Goal: Navigation & Orientation: Find specific page/section

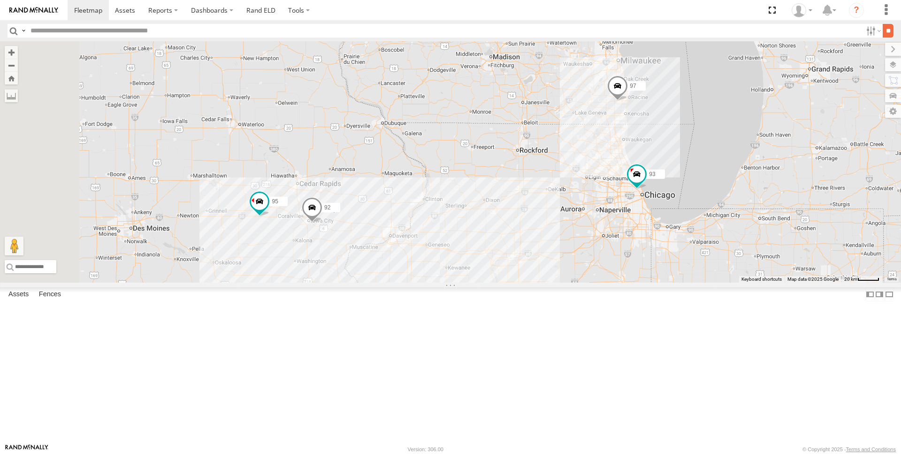
click at [885, 31] on input "**" at bounding box center [888, 31] width 11 height 14
click at [888, 30] on input "**" at bounding box center [888, 31] width 11 height 14
click at [886, 30] on input "**" at bounding box center [888, 31] width 11 height 14
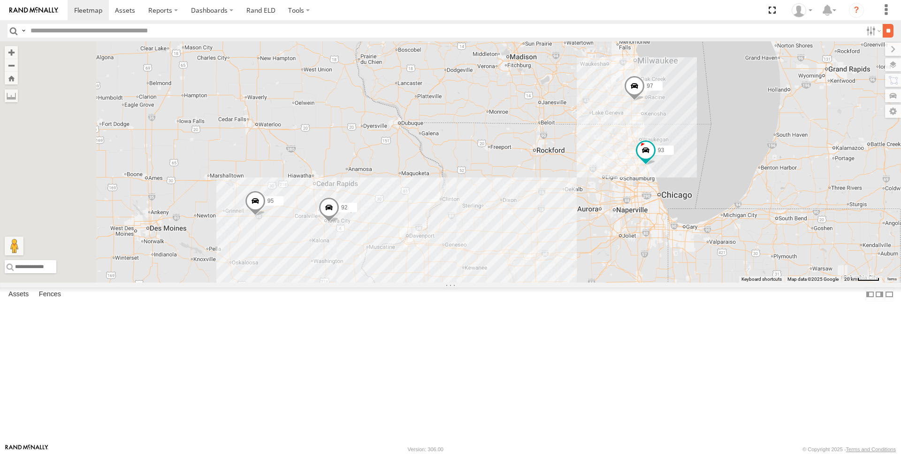
click at [888, 33] on input "**" at bounding box center [888, 31] width 11 height 14
click at [0, 0] on div "95" at bounding box center [0, 0] width 0 height 0
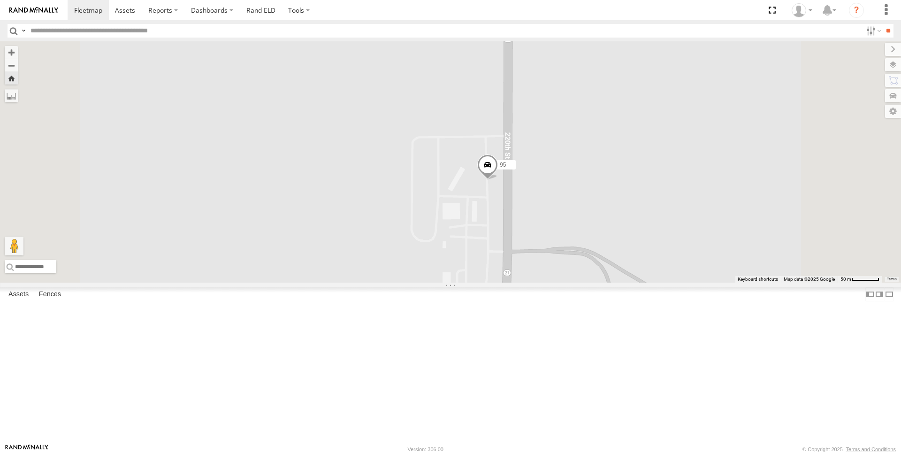
click at [498, 180] on span at bounding box center [487, 166] width 21 height 25
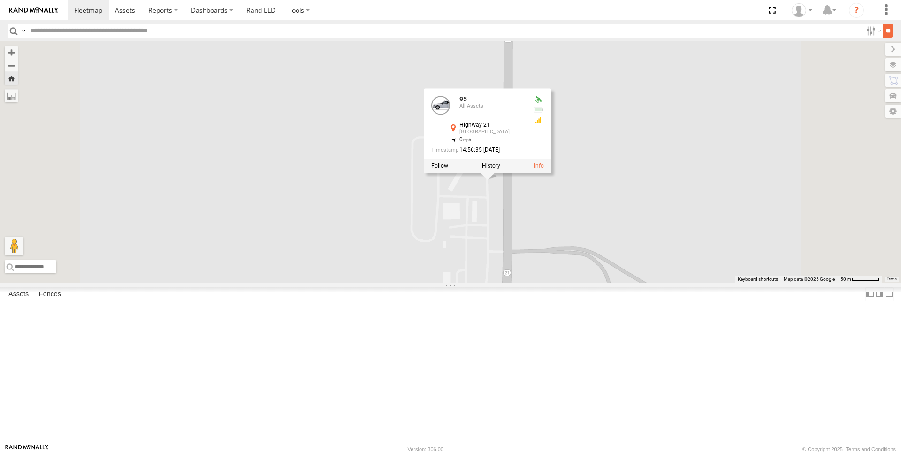
click at [883, 29] on input "**" at bounding box center [888, 31] width 11 height 14
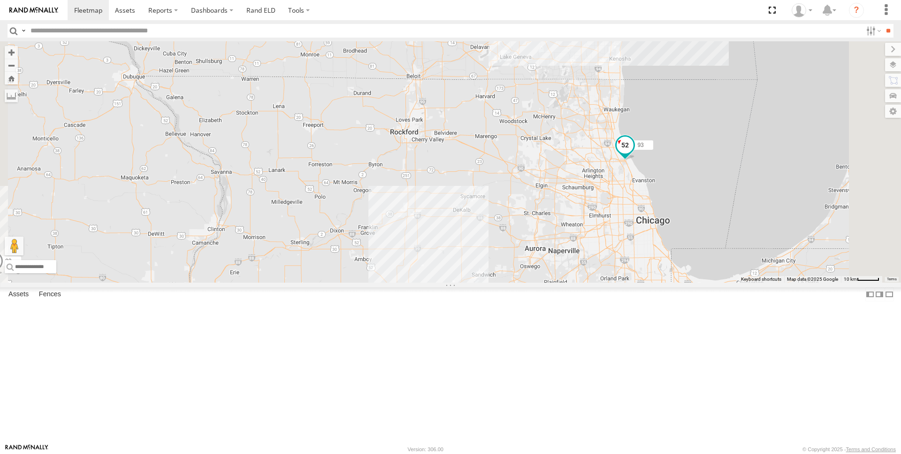
click at [634, 153] on span at bounding box center [625, 145] width 17 height 17
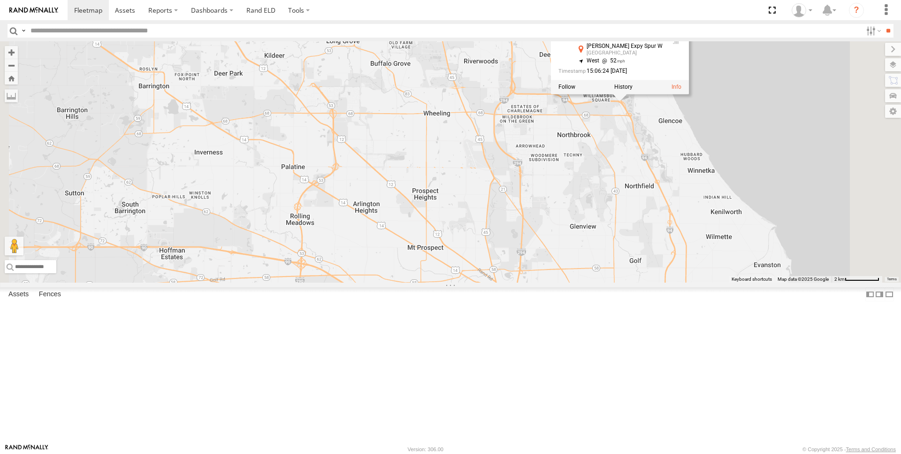
click at [727, 208] on div "95 97 92 93 93 All Assets [PERSON_NAME] Expy Spur W [GEOGRAPHIC_DATA] 42.14577 …" at bounding box center [450, 161] width 901 height 241
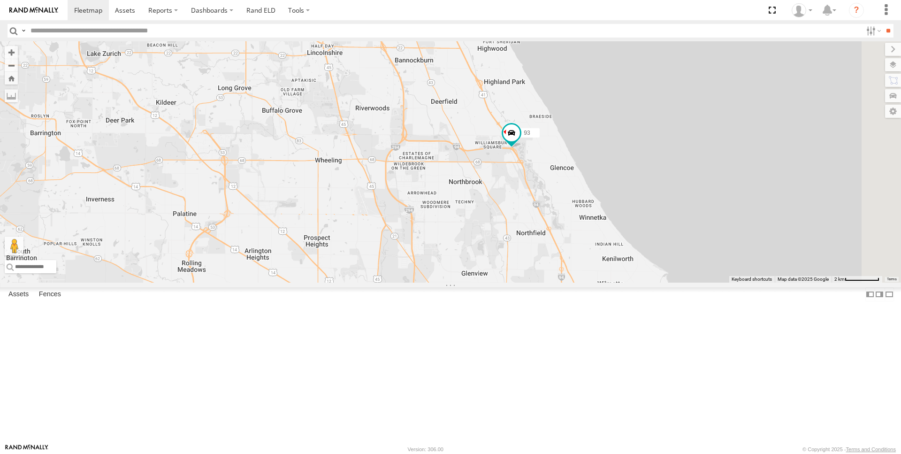
drag, startPoint x: 728, startPoint y: 220, endPoint x: 614, endPoint y: 273, distance: 126.2
click at [614, 273] on div "95 97 92 93" at bounding box center [450, 161] width 901 height 241
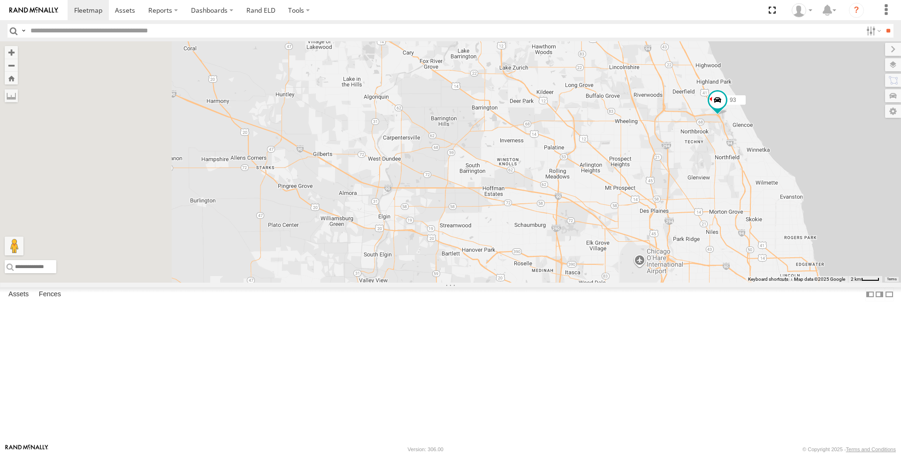
drag, startPoint x: 476, startPoint y: 309, endPoint x: 752, endPoint y: 228, distance: 287.7
click at [752, 228] on div "95 97 92 93" at bounding box center [450, 161] width 901 height 241
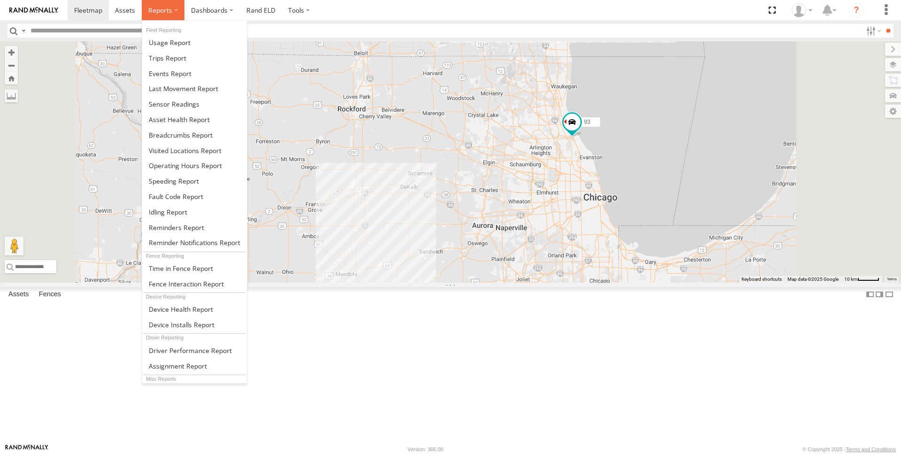
click at [179, 11] on label at bounding box center [163, 10] width 43 height 20
click at [192, 73] on link at bounding box center [194, 73] width 105 height 15
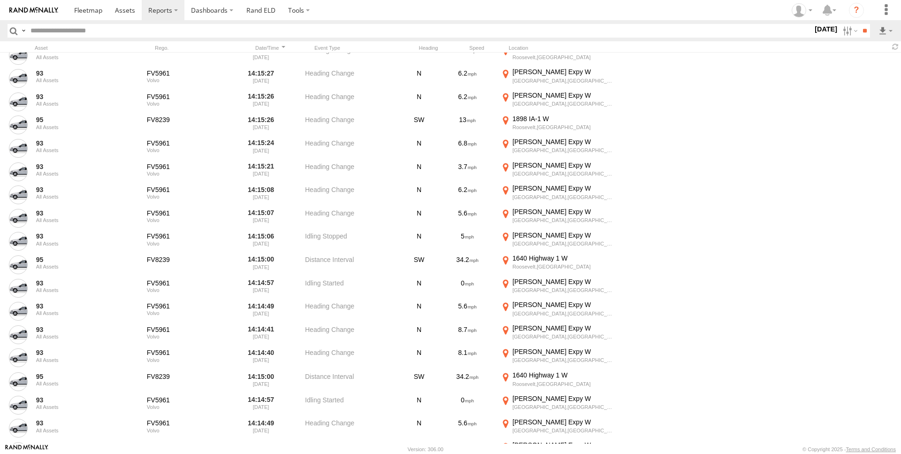
scroll to position [9192, 0]
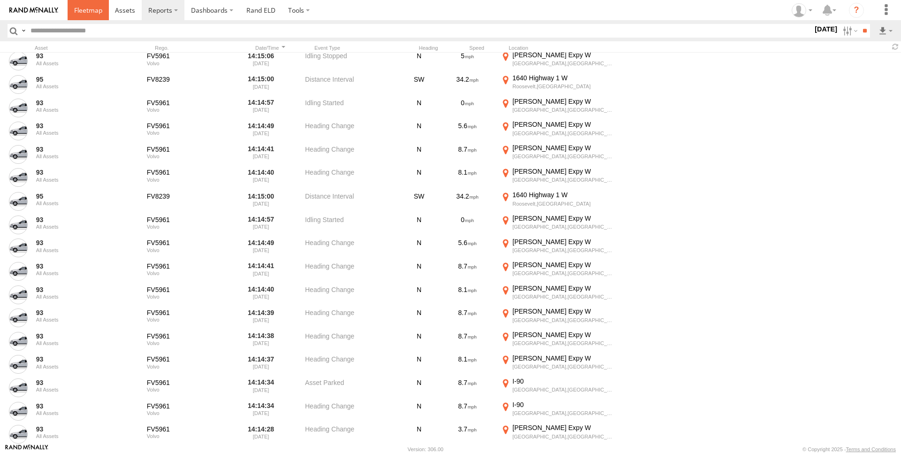
click at [80, 12] on span at bounding box center [88, 10] width 28 height 9
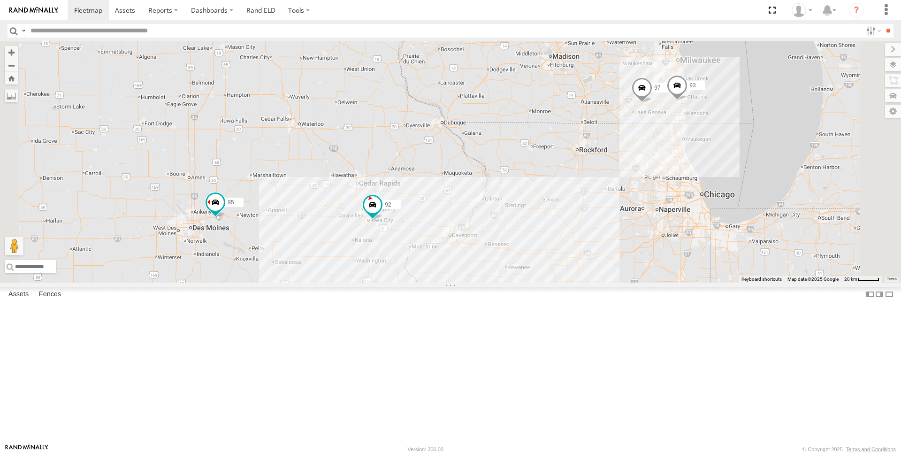
click at [0, 0] on div "All Assets" at bounding box center [0, 0] width 0 height 0
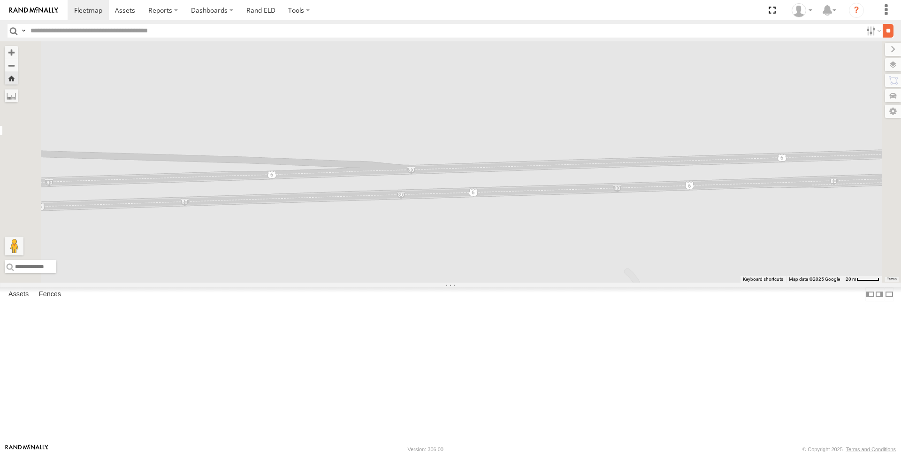
click at [883, 31] on input "**" at bounding box center [888, 31] width 11 height 14
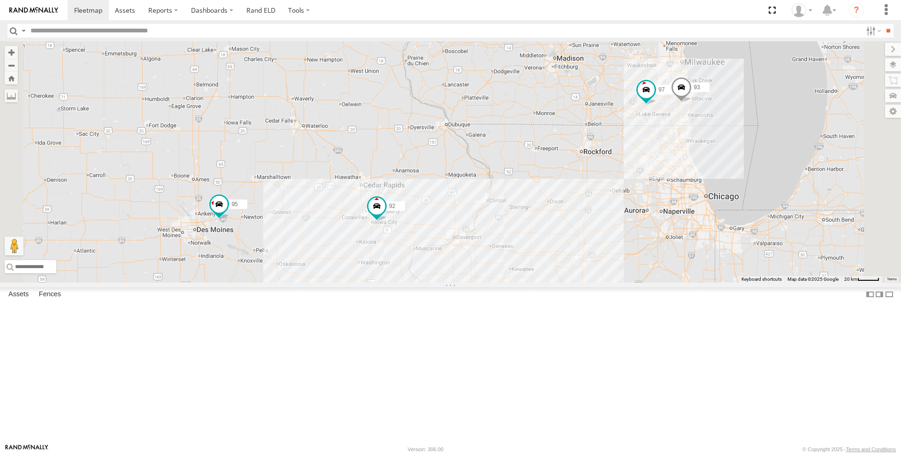
click at [692, 103] on span at bounding box center [681, 89] width 21 height 25
click at [685, 283] on div "97 95 92 93 93 All Assets UNFI-Sturtevant 42.69345 , -87.9161 0 15:54:46 08/27/…" at bounding box center [450, 161] width 901 height 241
click at [228, 213] on span at bounding box center [219, 204] width 17 height 17
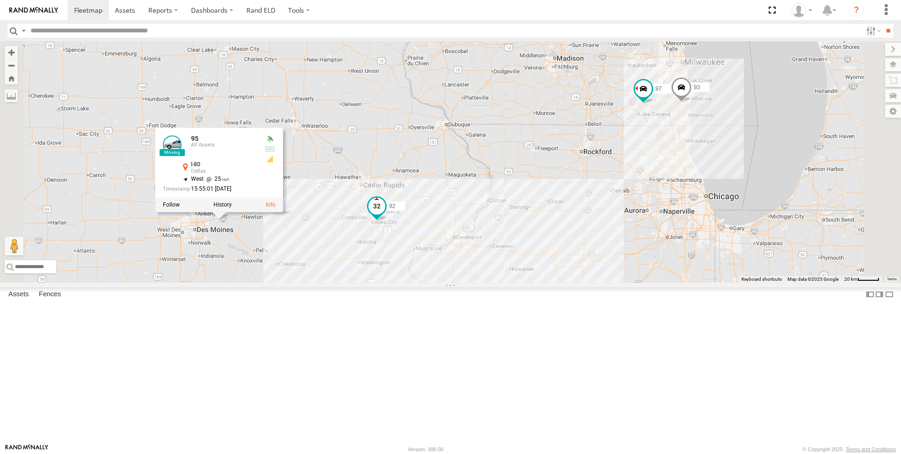
click at [385, 214] on span at bounding box center [376, 206] width 17 height 17
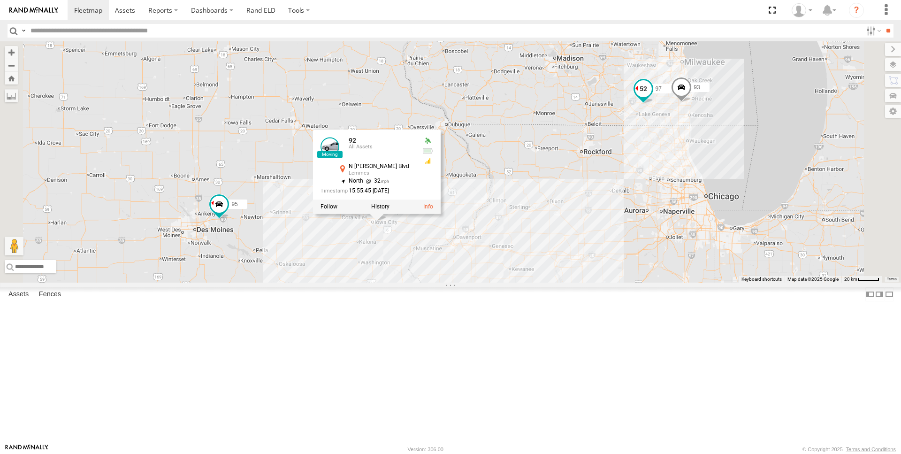
click at [652, 97] on span at bounding box center [643, 88] width 17 height 17
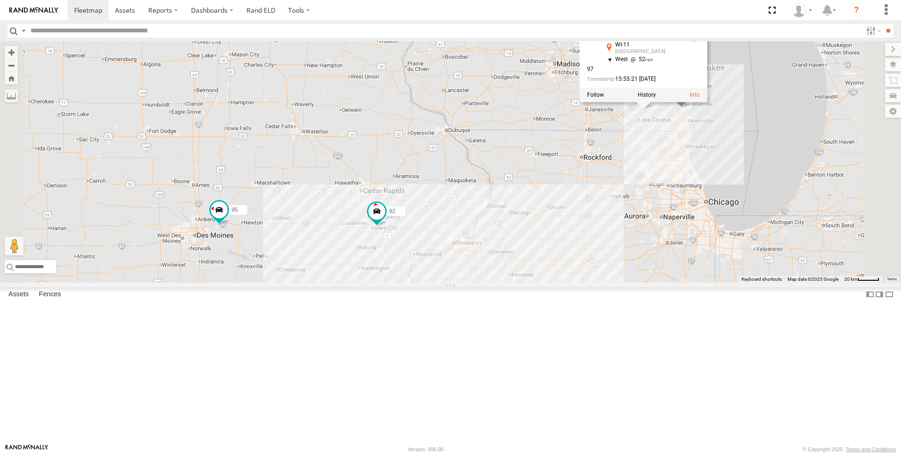
drag, startPoint x: 651, startPoint y: 276, endPoint x: 651, endPoint y: 284, distance: 8.5
click at [651, 283] on div "97 95 92 93 97 All Assets WI-11 Burlington 42.68365 , -88.36539 West 52 97 15:5…" at bounding box center [450, 161] width 901 height 241
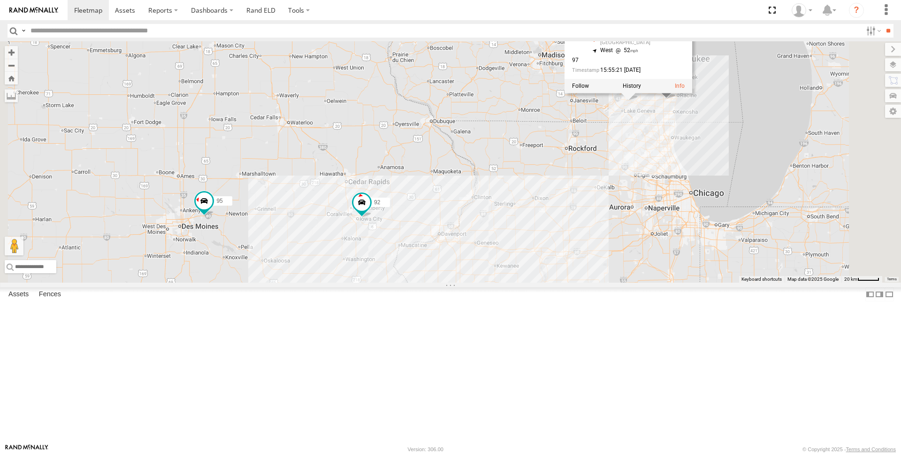
drag, startPoint x: 660, startPoint y: 291, endPoint x: 644, endPoint y: 281, distance: 19.0
click at [644, 281] on div "97 95 92 93 97 All Assets WI-11 Burlington 42.68365 , -88.36539 West 52 97 15:5…" at bounding box center [450, 161] width 901 height 241
click at [246, 12] on link "Rand ELD" at bounding box center [261, 10] width 42 height 20
click at [82, 9] on span at bounding box center [88, 10] width 28 height 9
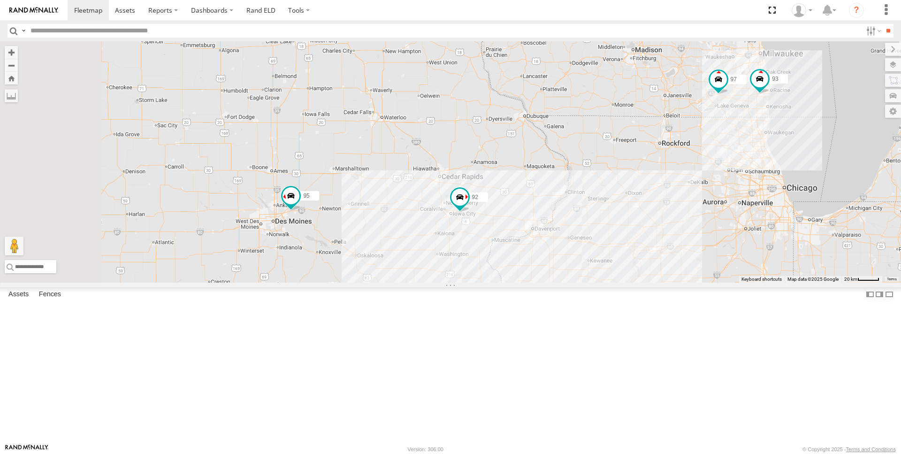
drag, startPoint x: 382, startPoint y: 331, endPoint x: 459, endPoint y: 322, distance: 77.5
click at [459, 283] on div "97 95 92 93" at bounding box center [450, 161] width 901 height 241
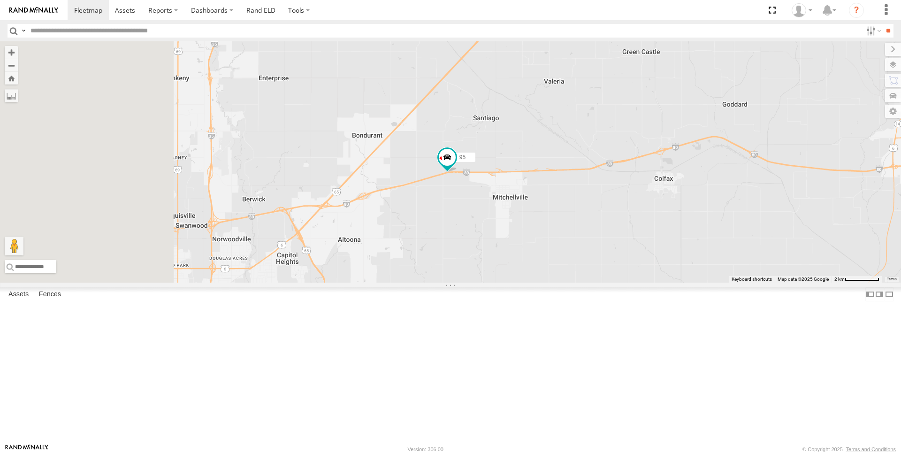
drag, startPoint x: 373, startPoint y: 367, endPoint x: 599, endPoint y: 303, distance: 234.6
click at [599, 283] on div "97 95 92 93" at bounding box center [450, 161] width 901 height 241
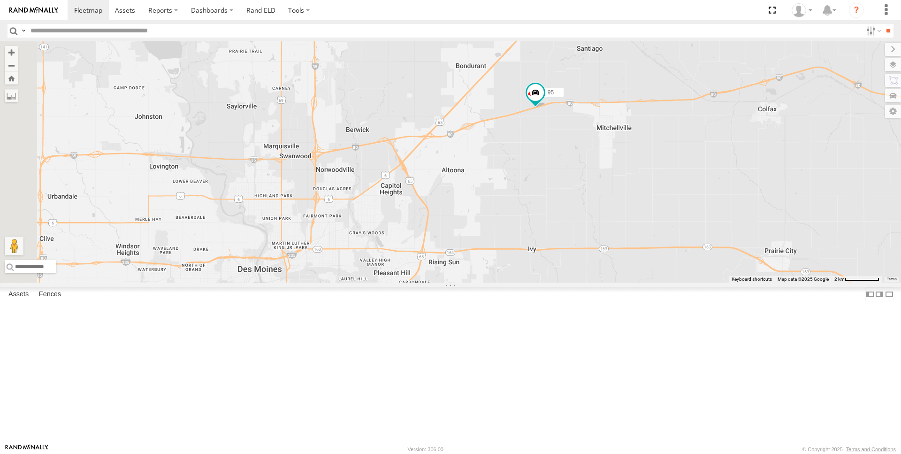
drag, startPoint x: 425, startPoint y: 234, endPoint x: 506, endPoint y: 171, distance: 103.1
click at [506, 171] on div "97 95 92 93" at bounding box center [450, 161] width 901 height 241
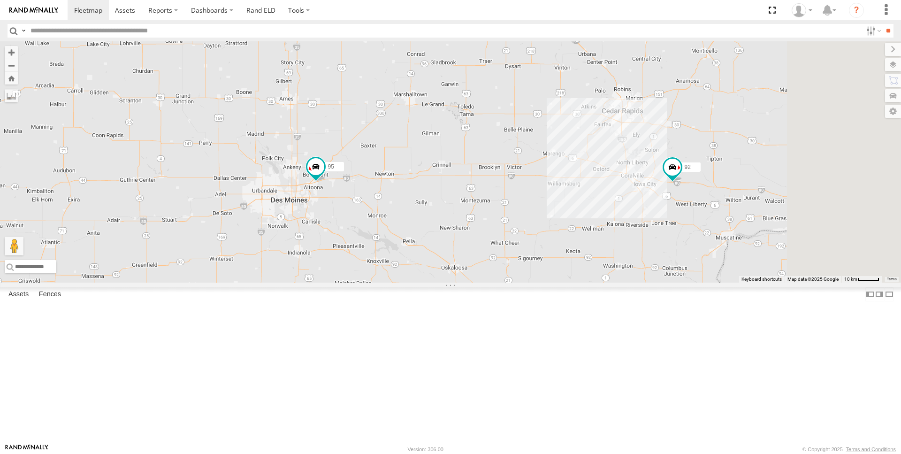
drag, startPoint x: 713, startPoint y: 302, endPoint x: 521, endPoint y: 293, distance: 193.1
click at [521, 283] on div "97 95 92 93" at bounding box center [450, 161] width 901 height 241
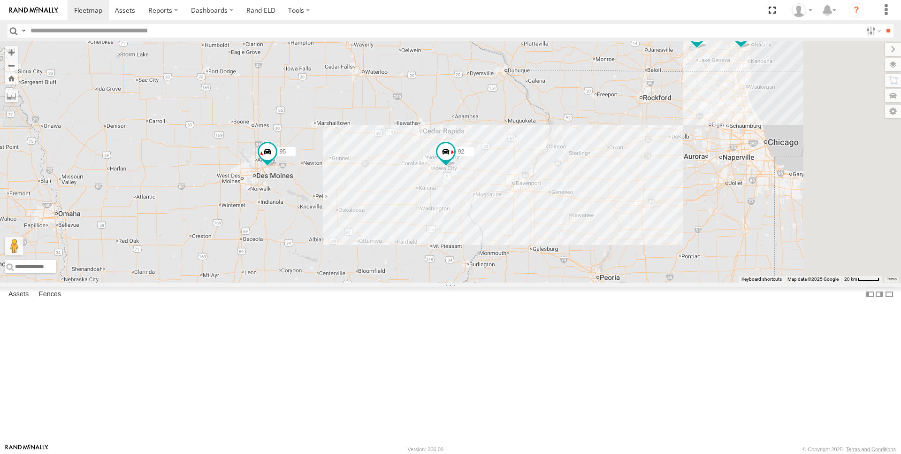
drag, startPoint x: 687, startPoint y: 306, endPoint x: 590, endPoint y: 285, distance: 99.0
click at [590, 283] on div "97 95 92 93" at bounding box center [450, 161] width 901 height 241
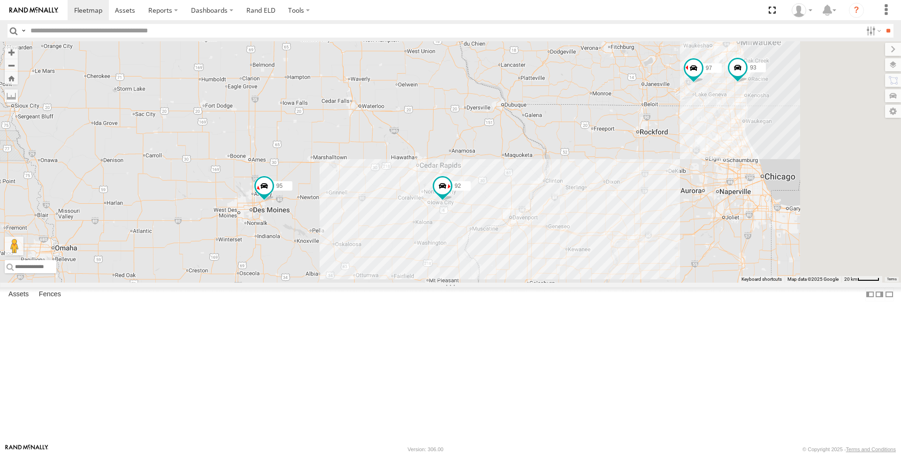
drag, startPoint x: 574, startPoint y: 297, endPoint x: 572, endPoint y: 331, distance: 33.8
click at [572, 283] on div "97 95 92 93" at bounding box center [450, 161] width 901 height 241
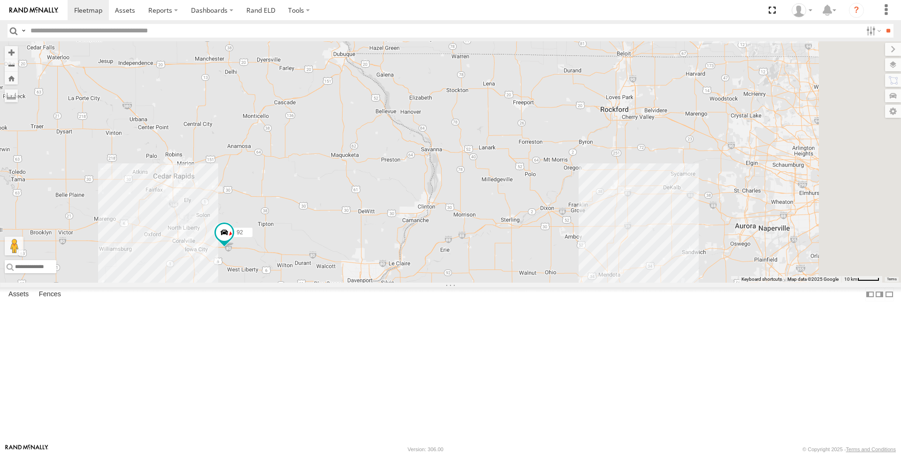
drag, startPoint x: 474, startPoint y: 322, endPoint x: 264, endPoint y: 352, distance: 211.5
click at [264, 283] on div "97 95 92 93" at bounding box center [450, 161] width 901 height 241
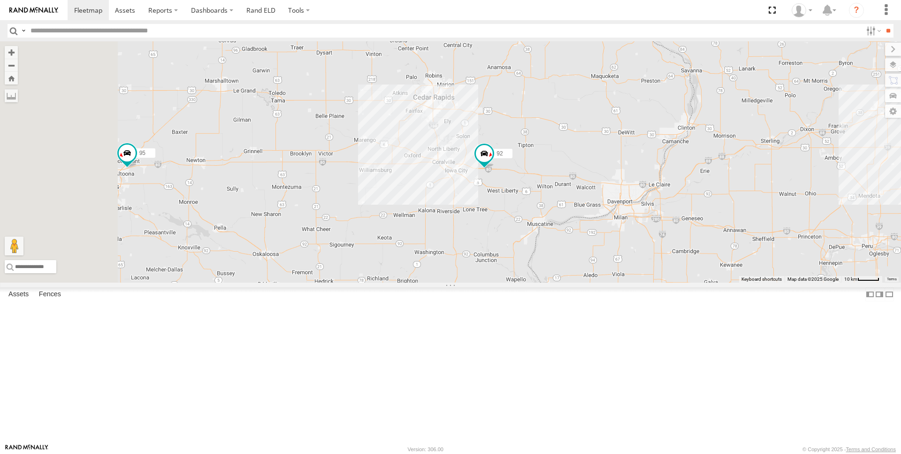
drag, startPoint x: 414, startPoint y: 264, endPoint x: 675, endPoint y: 185, distance: 273.1
click at [675, 185] on div "97 95 92 93" at bounding box center [450, 161] width 901 height 241
